Goal: Navigation & Orientation: Find specific page/section

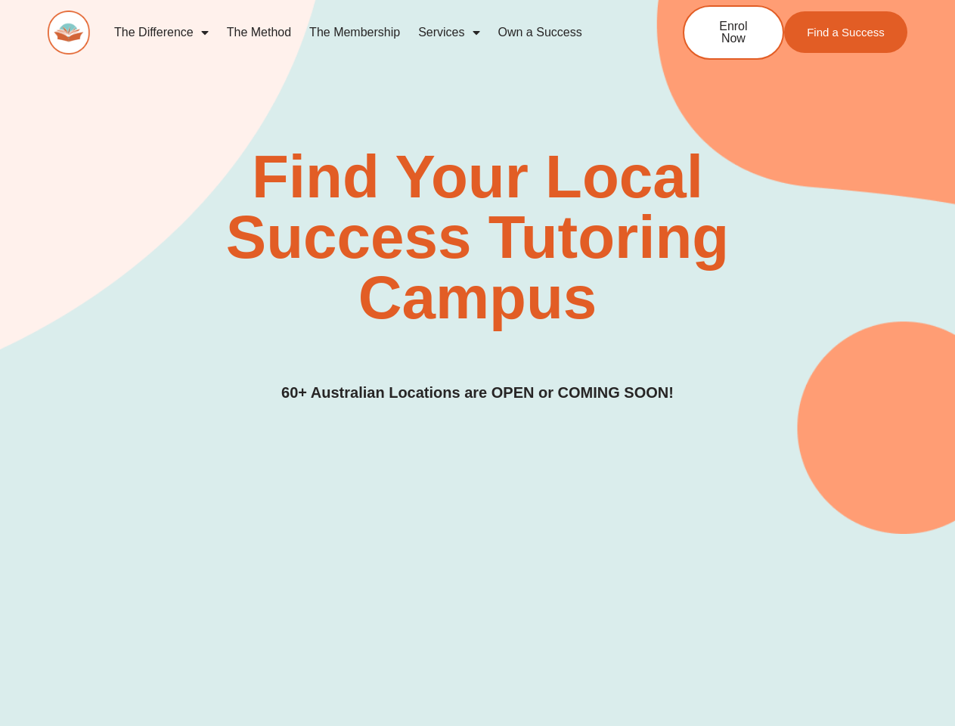
click at [477, 363] on div "Find Your Local Success Tutoring Campus 60+ Australian Locations are OPEN or CO…" at bounding box center [478, 276] width 860 height 258
click at [448, 33] on link "Services" at bounding box center [448, 32] width 79 height 35
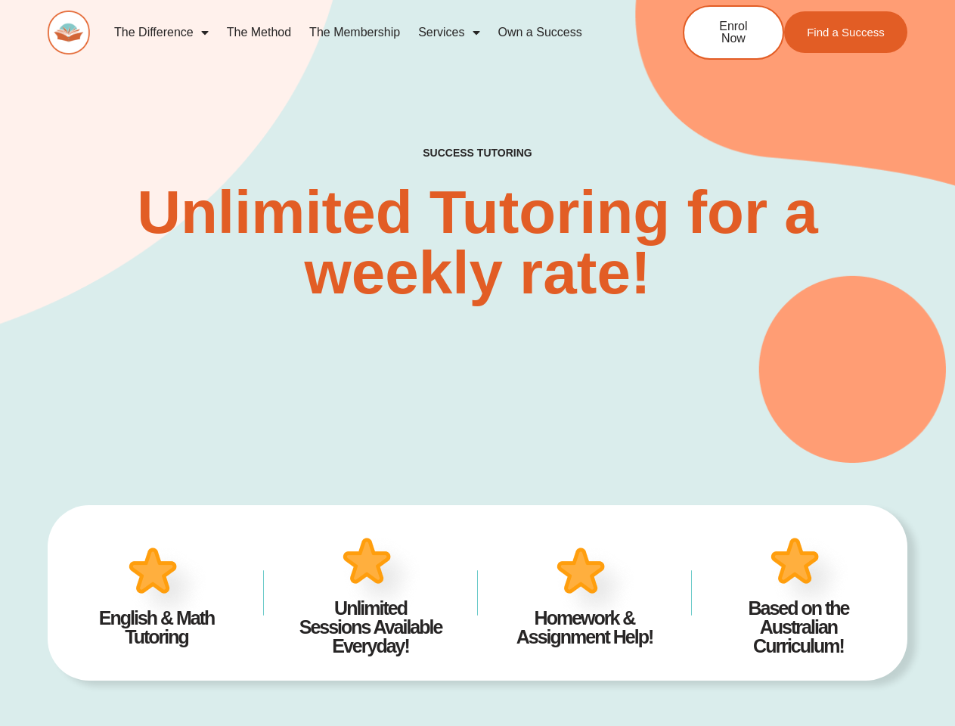
click at [477, 363] on div "SUCCESS TUTORING​ Unlimited Tutoring for a weekly rate!" at bounding box center [478, 202] width 860 height 522
click at [448, 33] on link "Services" at bounding box center [448, 32] width 79 height 35
